Goal: Transaction & Acquisition: Purchase product/service

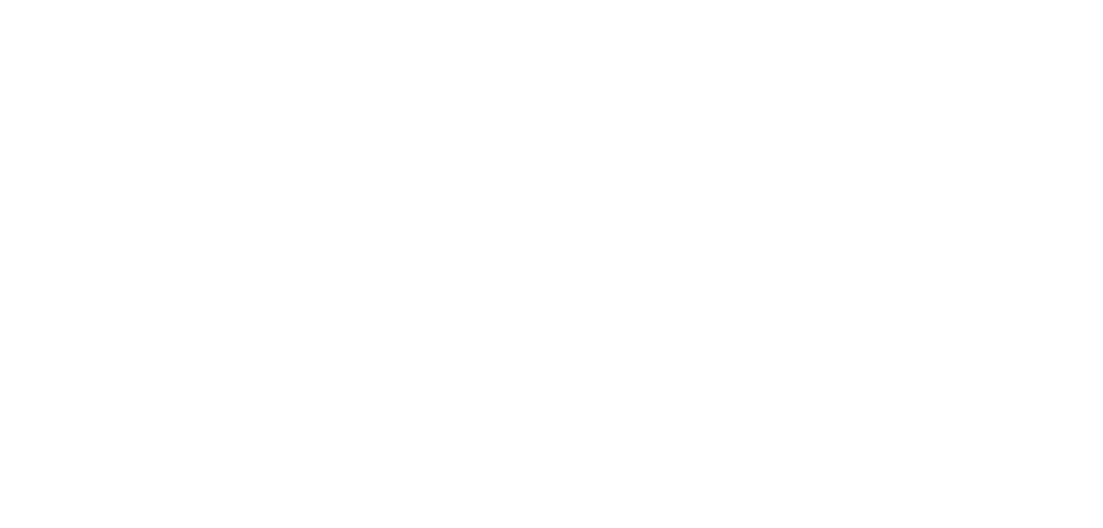
click at [280, 0] on html at bounding box center [551, 0] width 1103 height 0
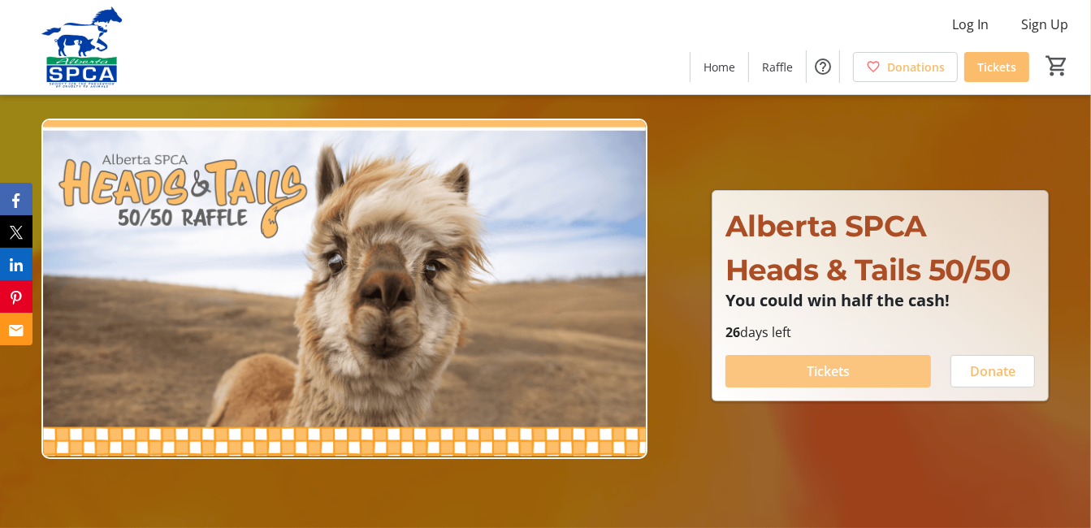
click at [836, 370] on span "Tickets" at bounding box center [828, 372] width 43 height 20
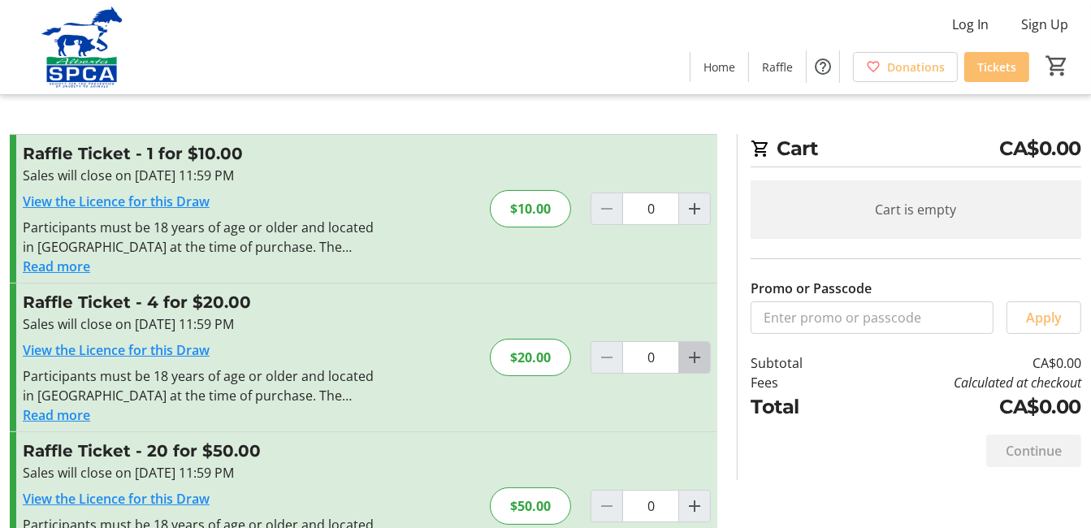
click at [694, 355] on mat-icon "Increment by one" at bounding box center [695, 358] width 20 height 20
type input "1"
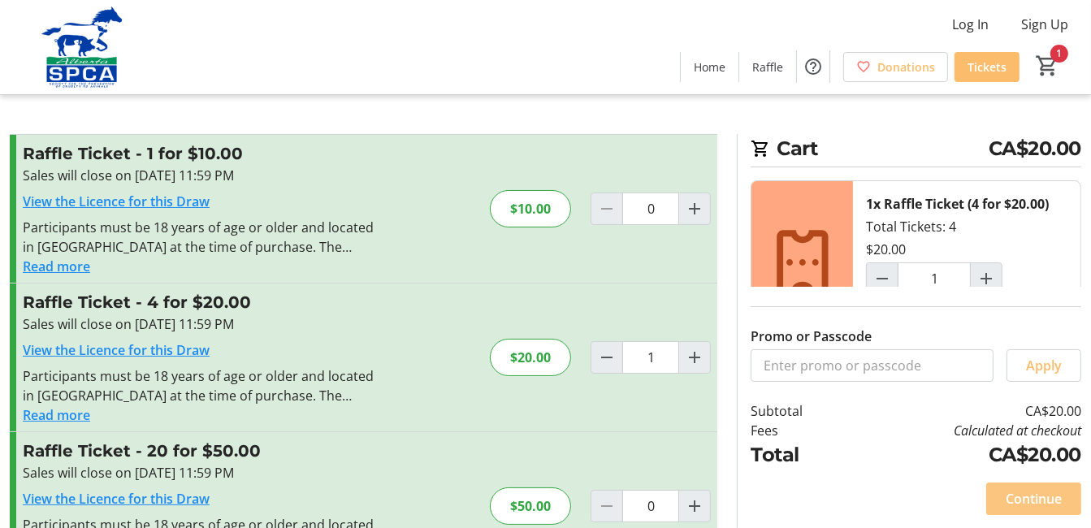
click at [1040, 495] on span "Continue" at bounding box center [1034, 499] width 56 height 20
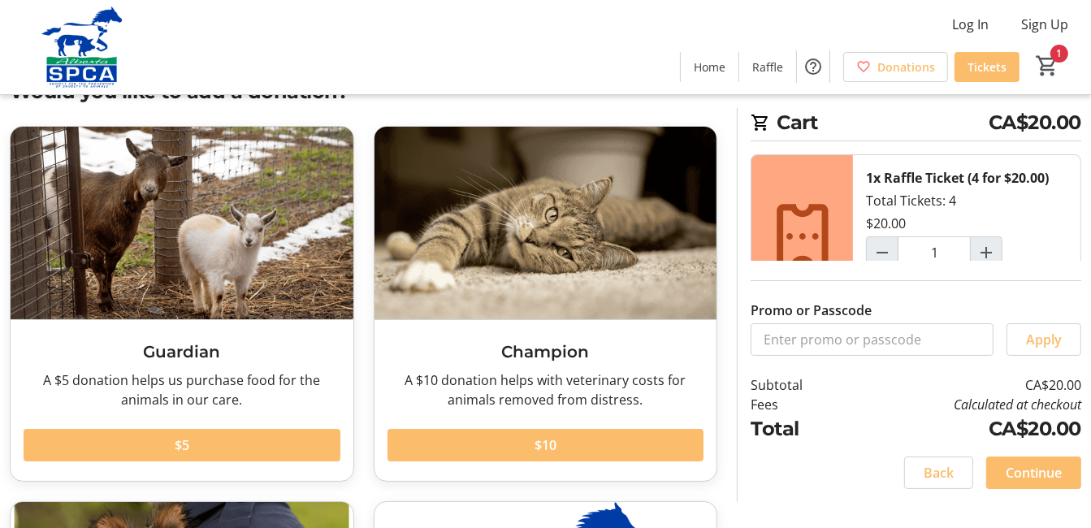
scroll to position [81, 0]
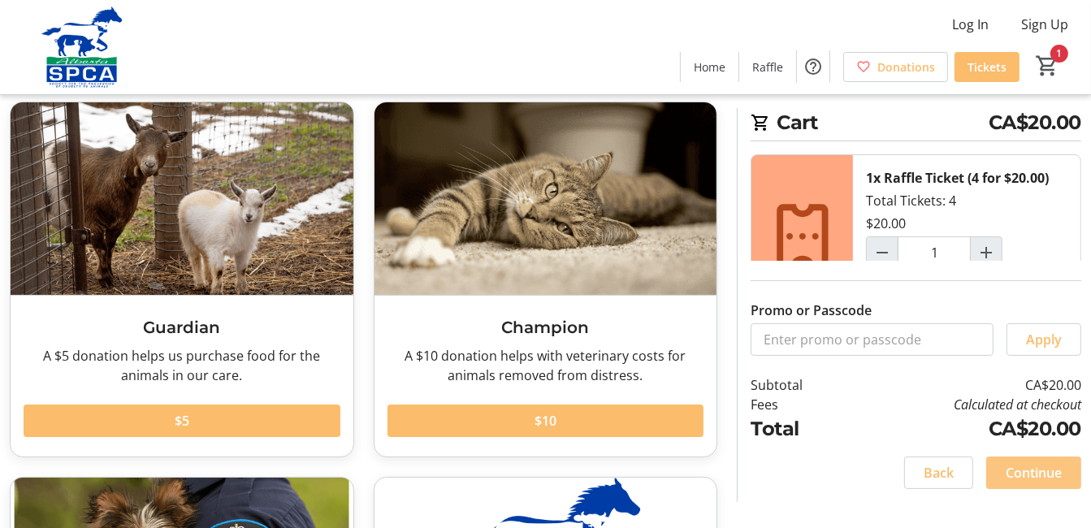
click at [1042, 471] on span "Continue" at bounding box center [1034, 473] width 56 height 20
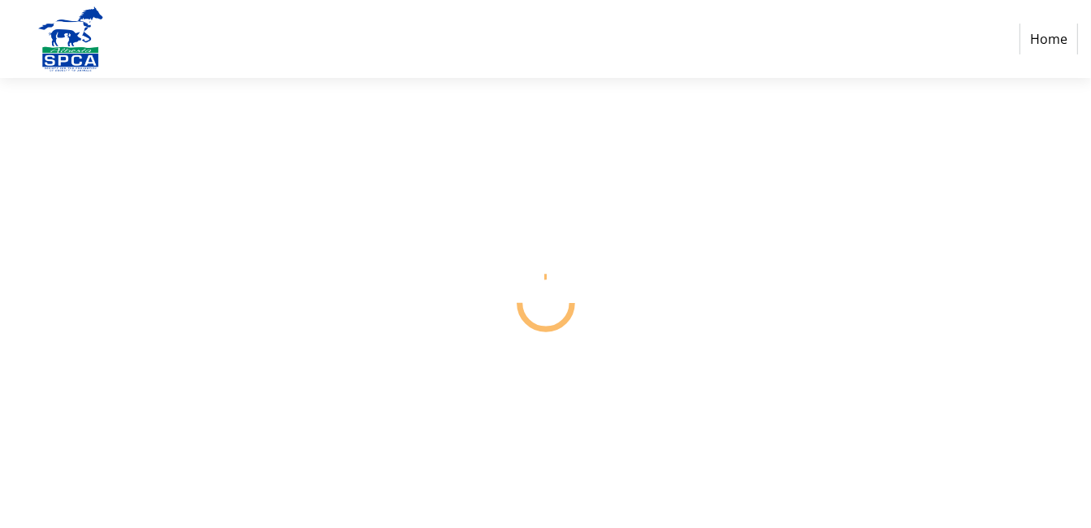
select select "CA"
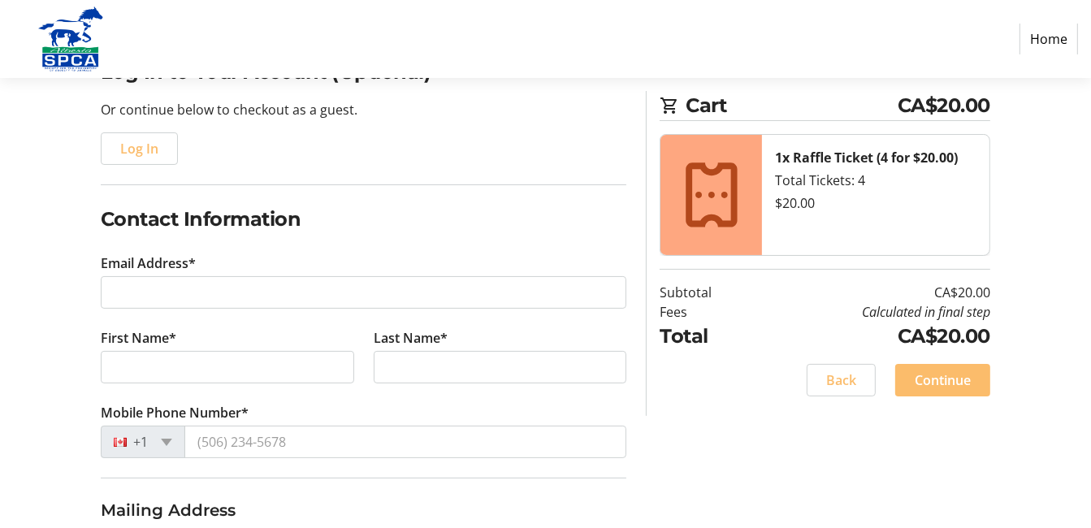
scroll to position [163, 0]
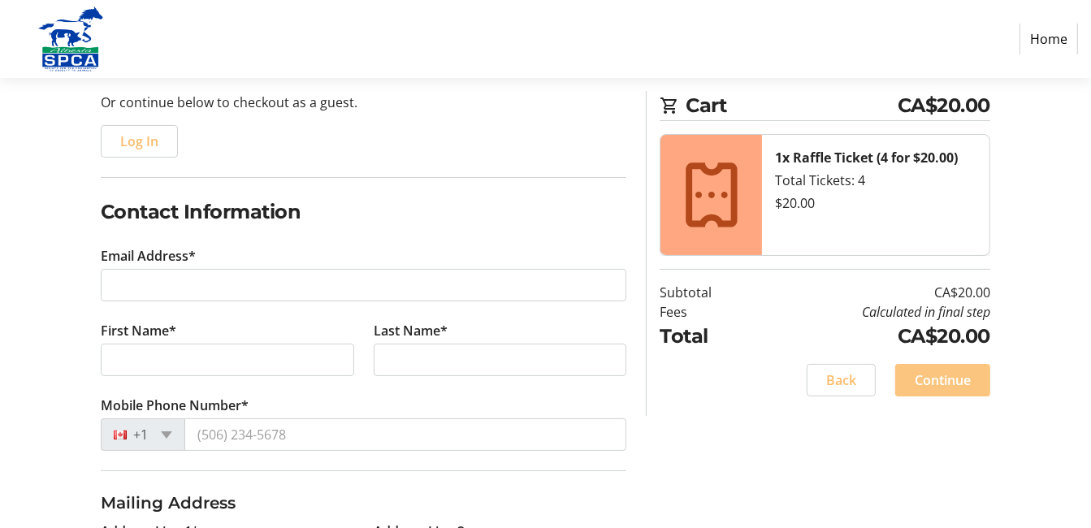
click at [960, 381] on span "Continue" at bounding box center [943, 381] width 56 height 20
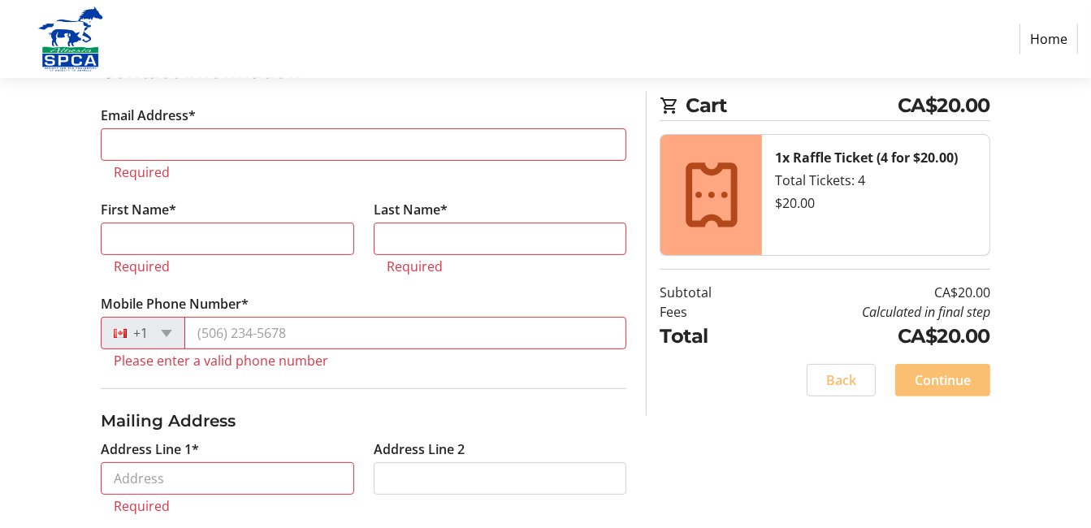
scroll to position [304, 0]
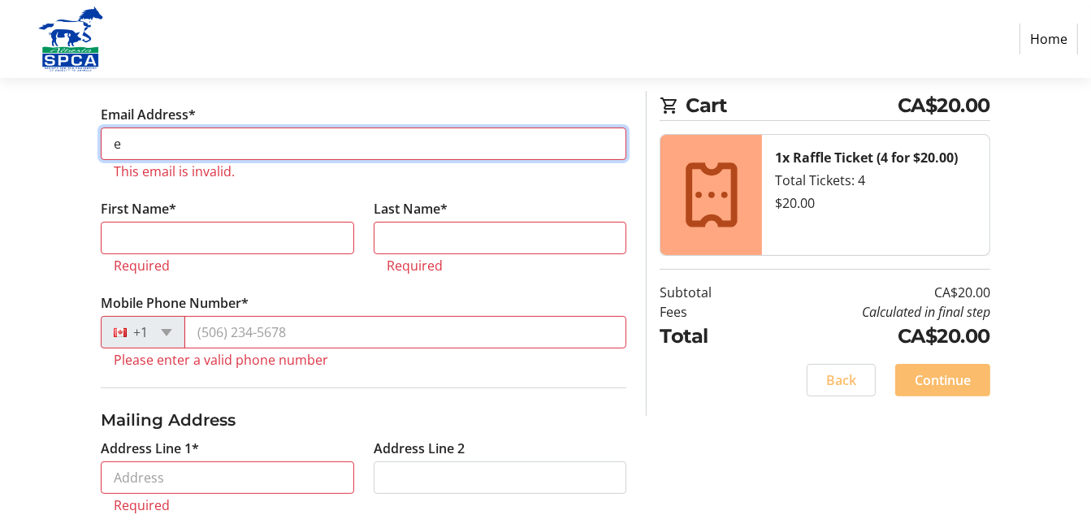
type input "[EMAIL_ADDRESS][DOMAIN_NAME]"
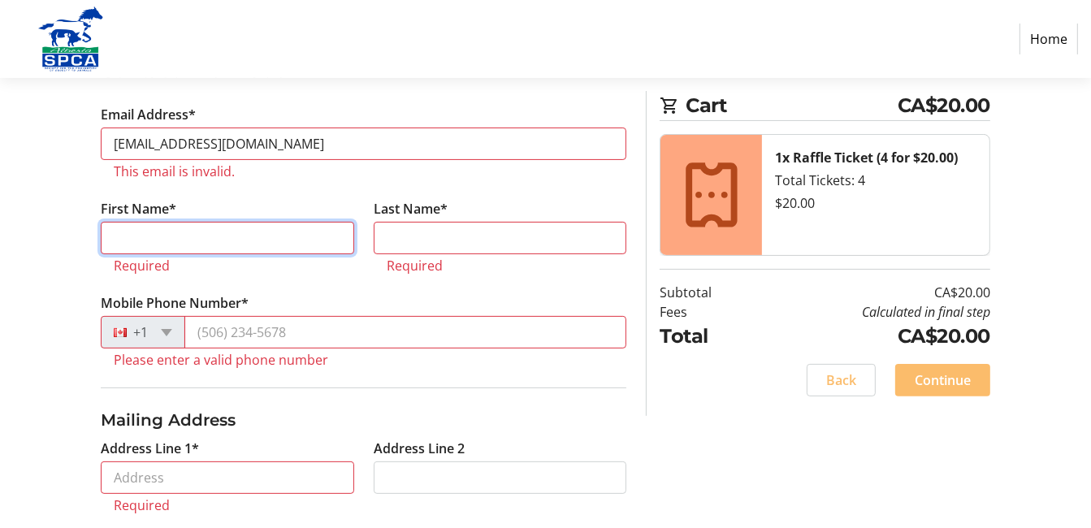
type input "[PERSON_NAME]"
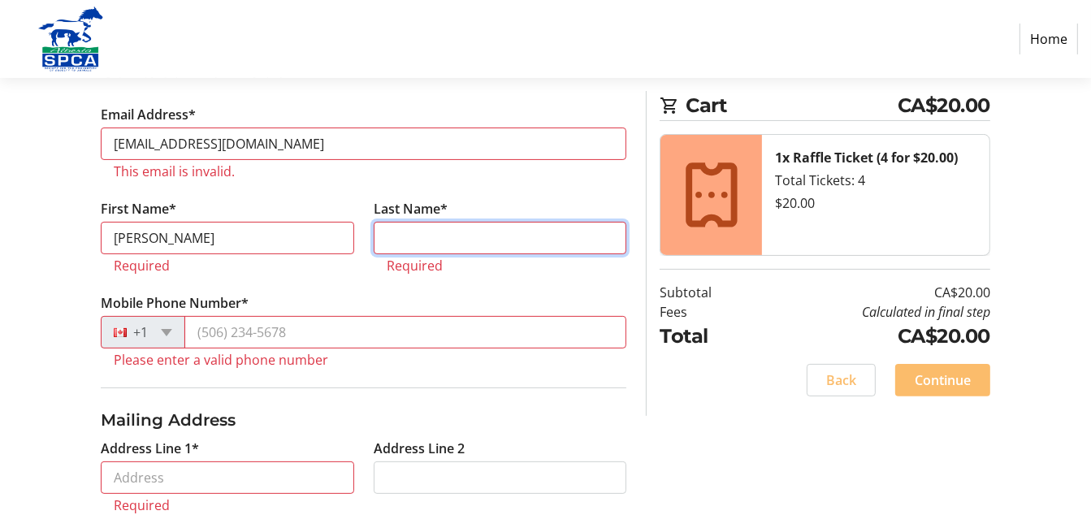
type input "[GEOGRAPHIC_DATA]"
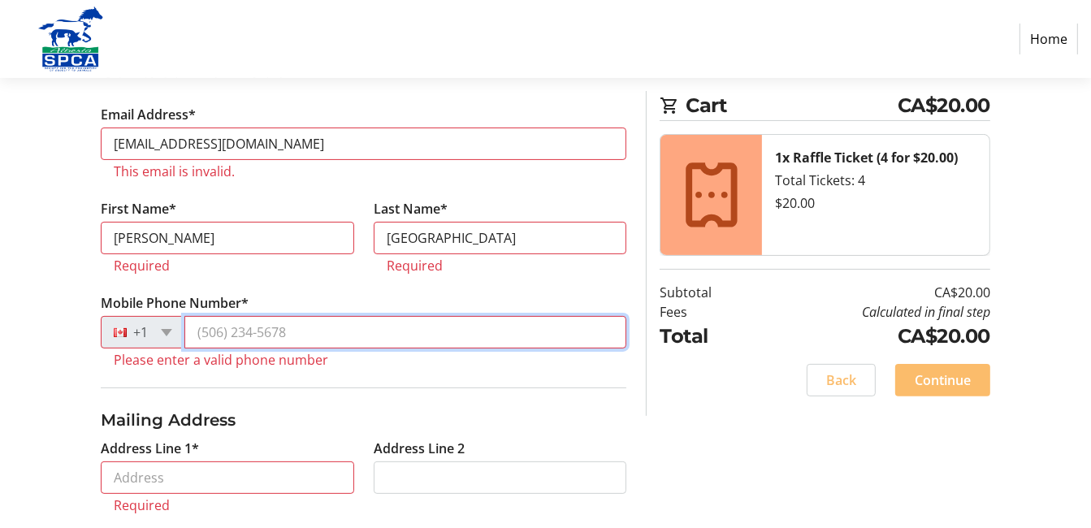
type input "[PHONE_NUMBER]"
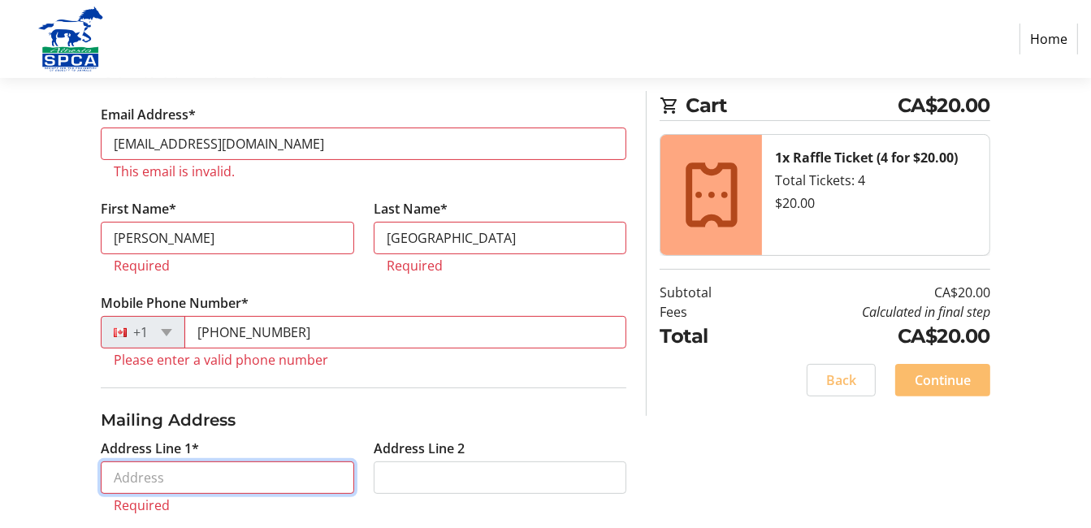
type input "[STREET_ADDRESS][DEMOGRAPHIC_DATA]"
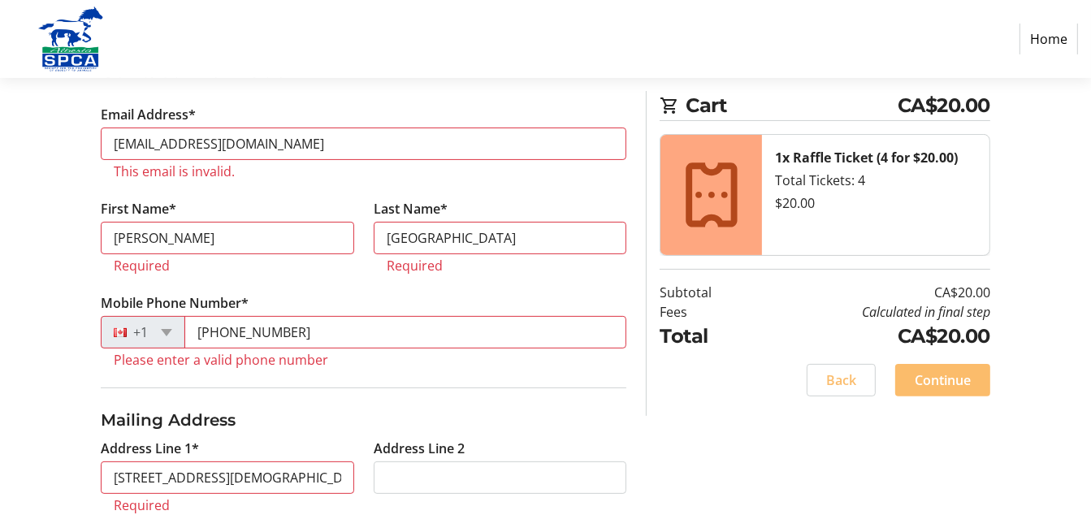
type input "[GEOGRAPHIC_DATA]"
select select "AB"
type input "T3C 1W5"
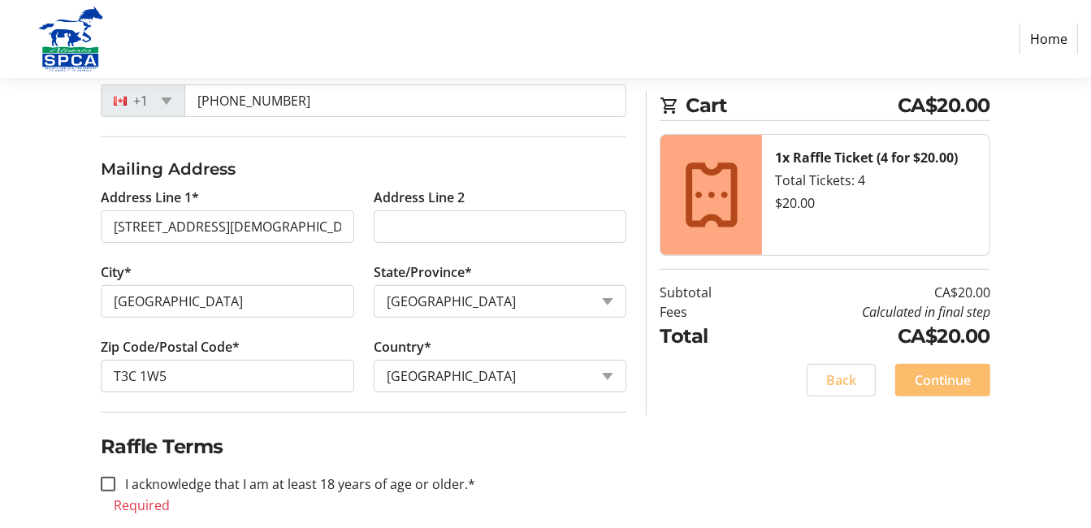
scroll to position [518, 0]
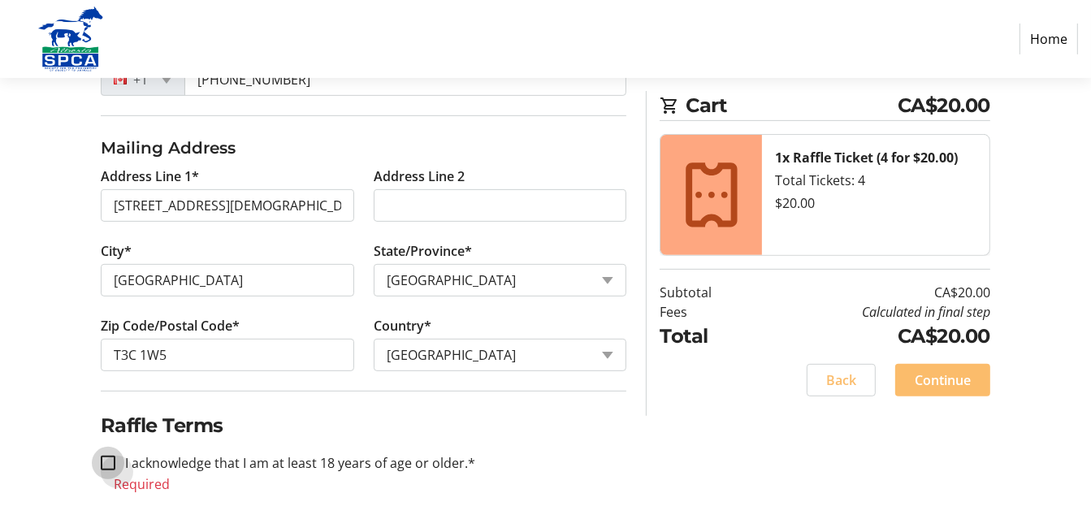
click at [107, 459] on input "I acknowledge that I am at least 18 years of age or older.*" at bounding box center [108, 463] width 15 height 15
checkbox input "true"
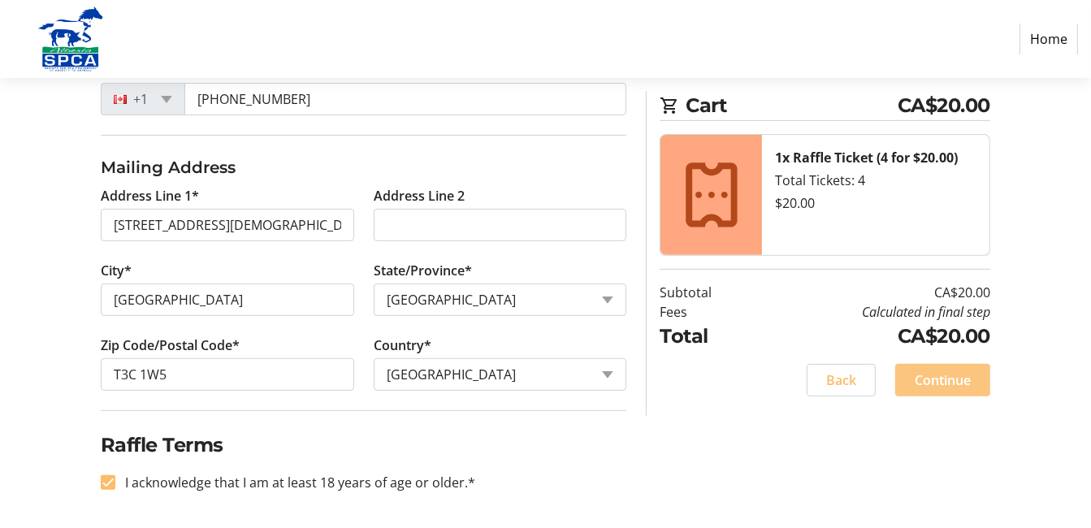
click at [952, 376] on span "Continue" at bounding box center [943, 381] width 56 height 20
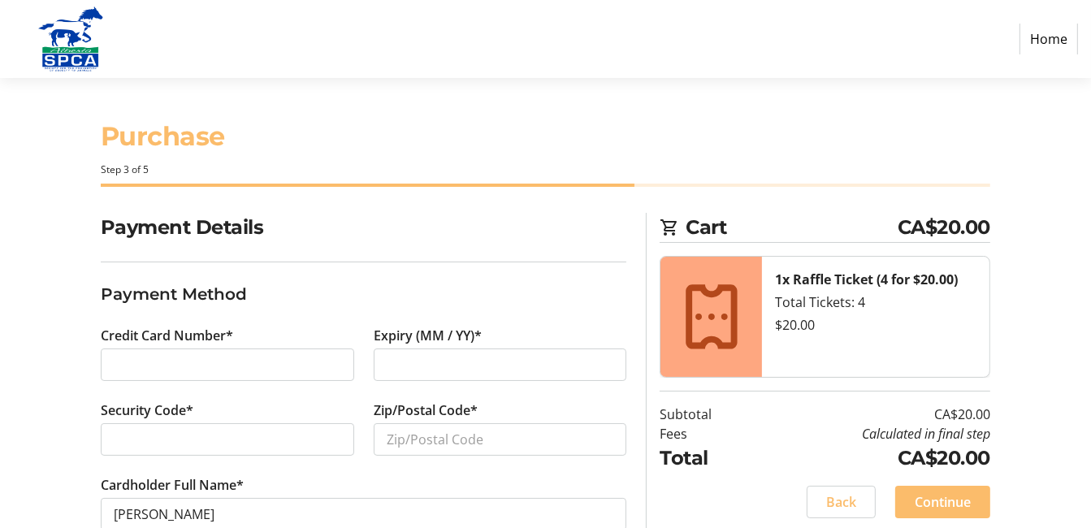
click at [276, 239] on h2 "Payment Details" at bounding box center [364, 227] width 527 height 29
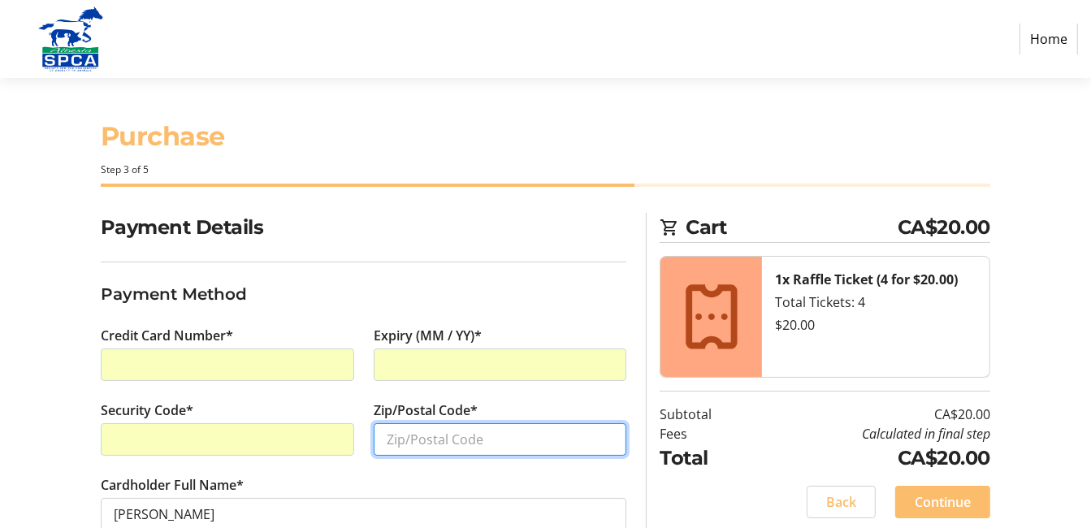
click at [454, 441] on input "Zip/Postal Code*" at bounding box center [501, 439] width 254 height 33
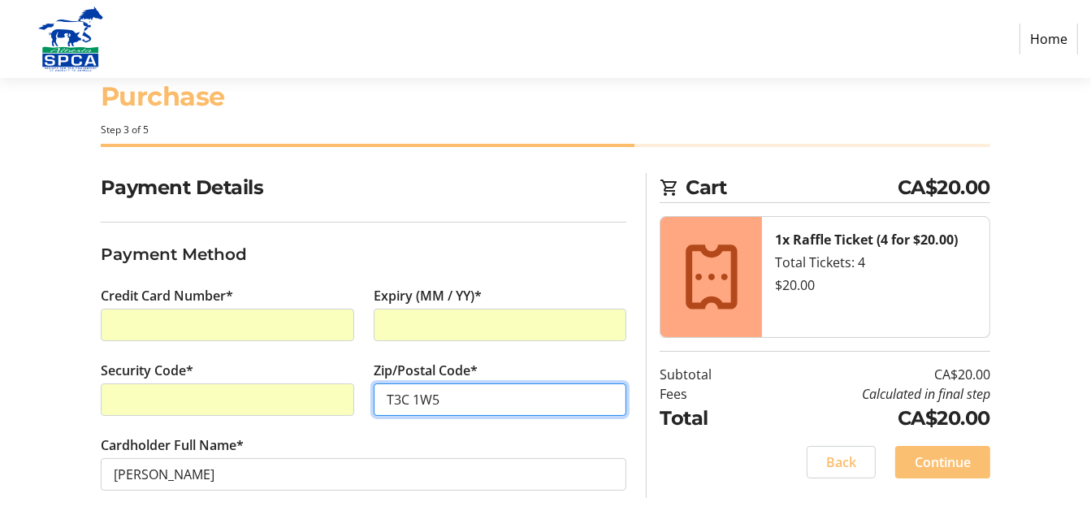
type input "T3C 1W5"
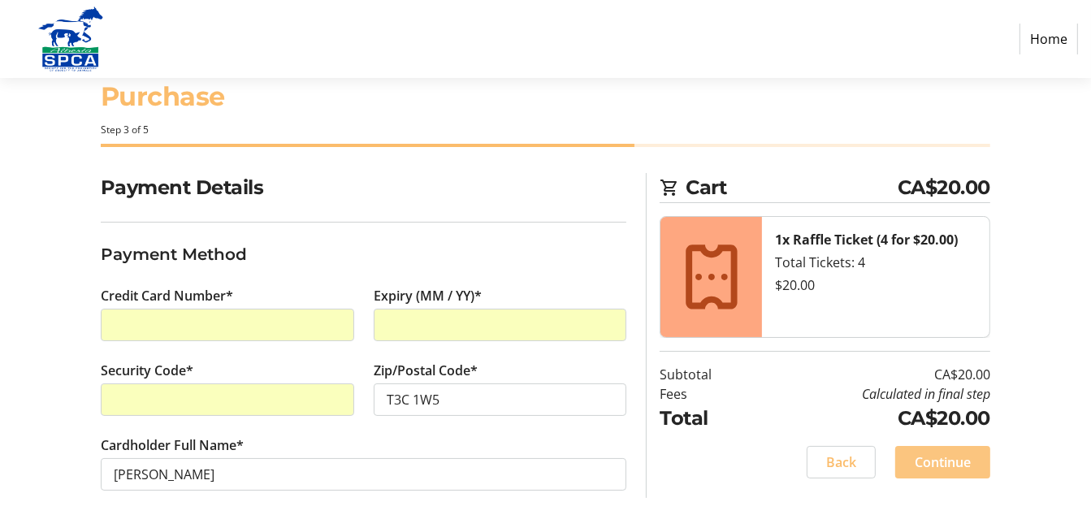
click at [943, 458] on span "Continue" at bounding box center [943, 463] width 56 height 20
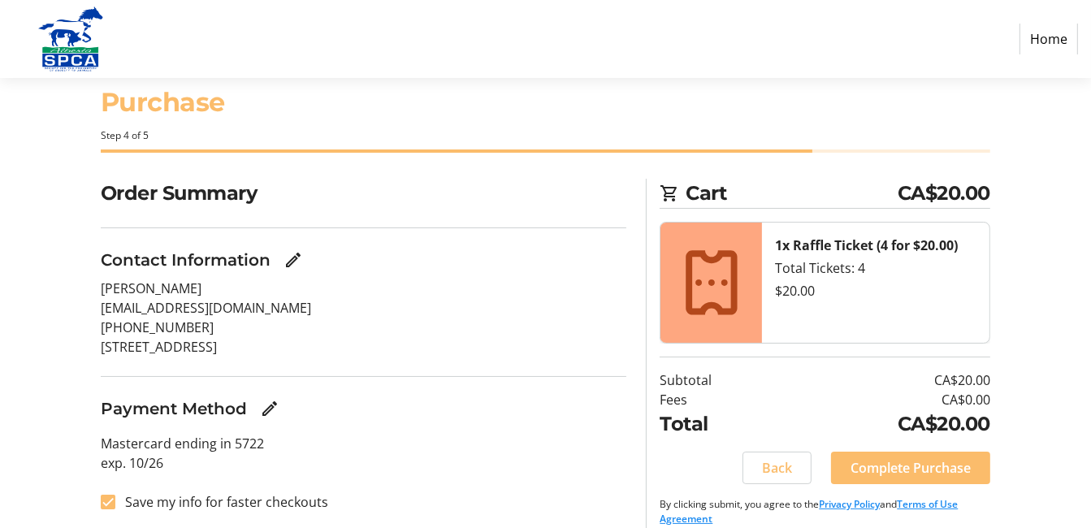
scroll to position [51, 0]
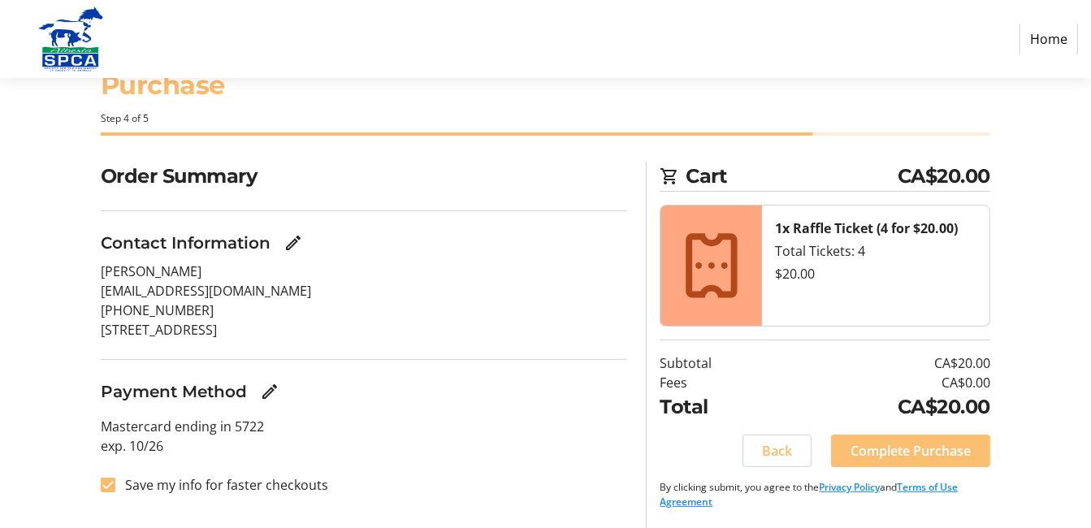
click at [926, 446] on span "Complete Purchase" at bounding box center [911, 451] width 120 height 20
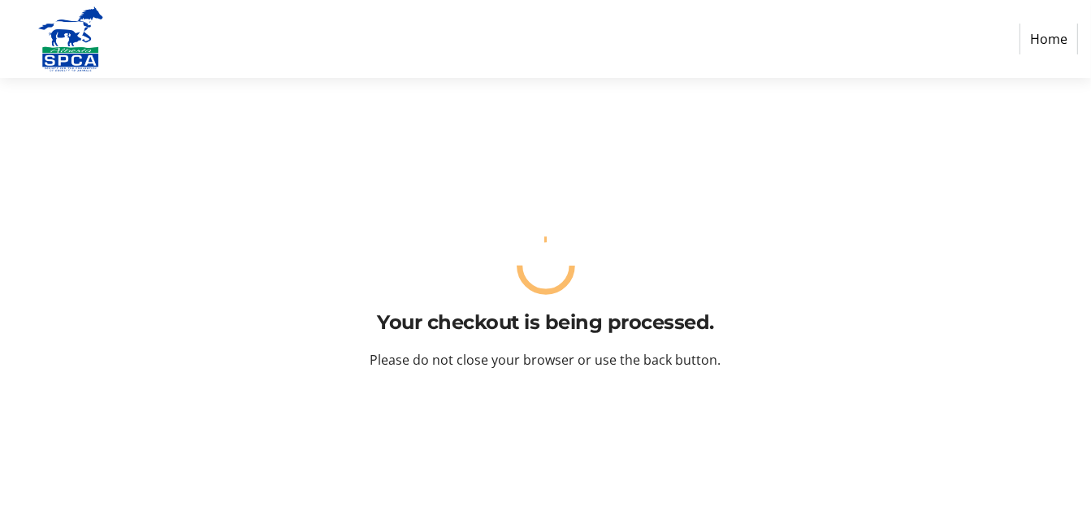
scroll to position [0, 0]
